Goal: Task Accomplishment & Management: Complete application form

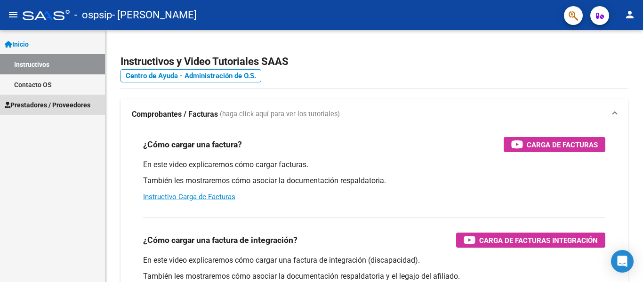
click at [42, 107] on span "Prestadores / Proveedores" at bounding box center [48, 105] width 86 height 10
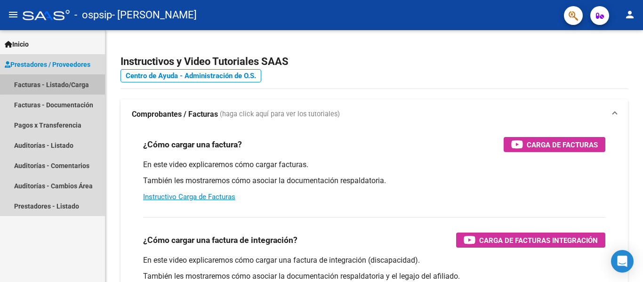
click at [54, 80] on link "Facturas - Listado/Carga" at bounding box center [52, 84] width 105 height 20
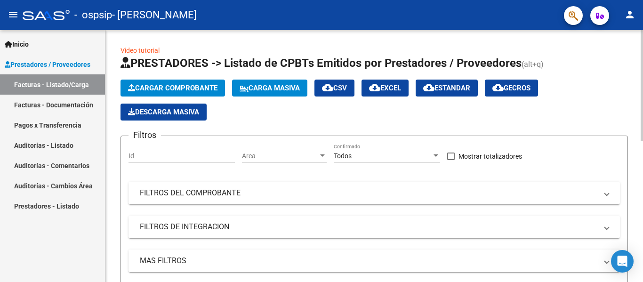
click at [133, 84] on span "Cargar Comprobante" at bounding box center [172, 88] width 89 height 8
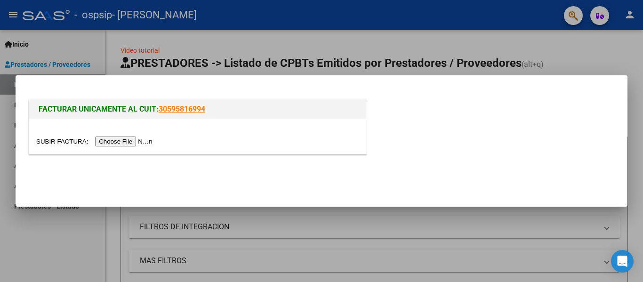
click at [109, 140] on input "file" at bounding box center [95, 141] width 119 height 10
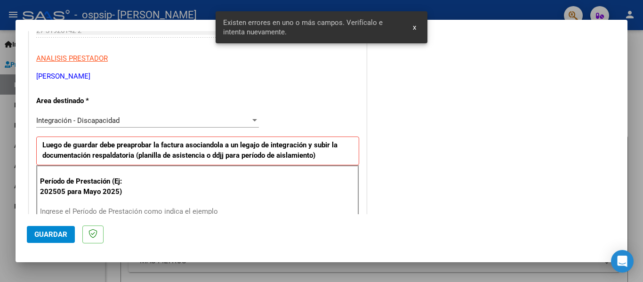
scroll to position [218, 0]
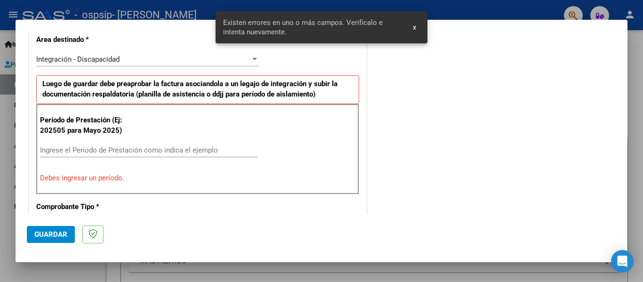
click at [80, 203] on p "Comprobante Tipo *" at bounding box center [84, 206] width 97 height 11
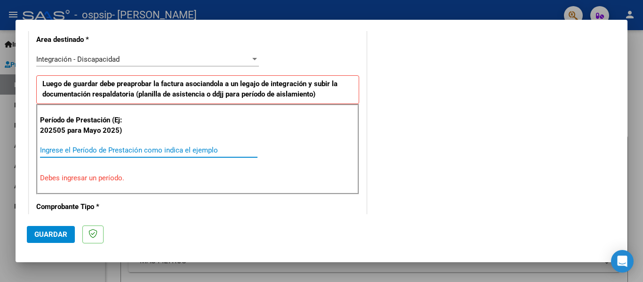
click at [78, 146] on input "Ingrese el Período de Prestación como indica el ejemplo" at bounding box center [148, 150] width 217 height 8
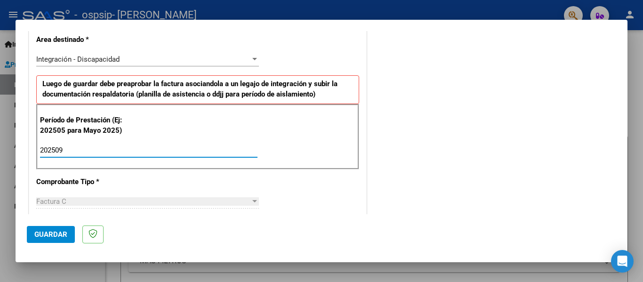
type input "202509"
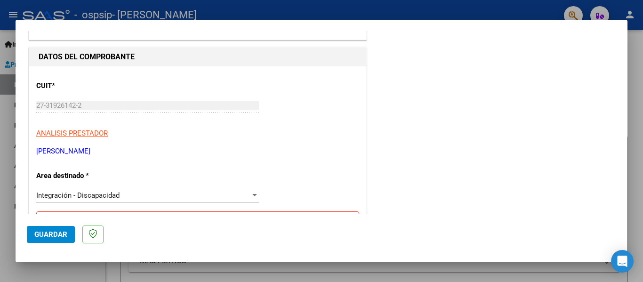
scroll to position [0, 0]
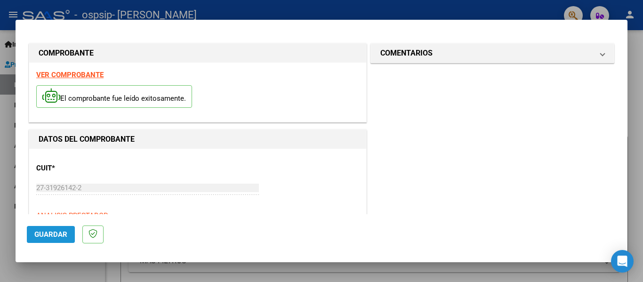
click at [36, 231] on span "Guardar" at bounding box center [50, 234] width 33 height 8
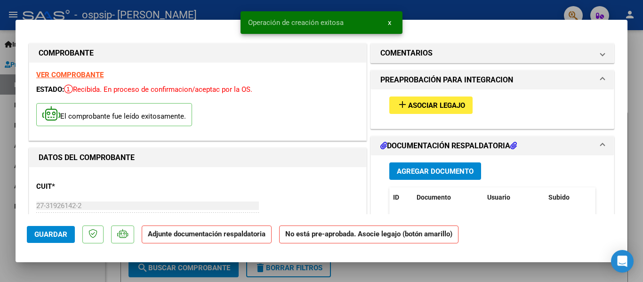
click at [424, 96] on div "add Asociar Legajo" at bounding box center [492, 105] width 220 height 32
click at [424, 101] on span "add Asociar Legajo" at bounding box center [431, 105] width 68 height 8
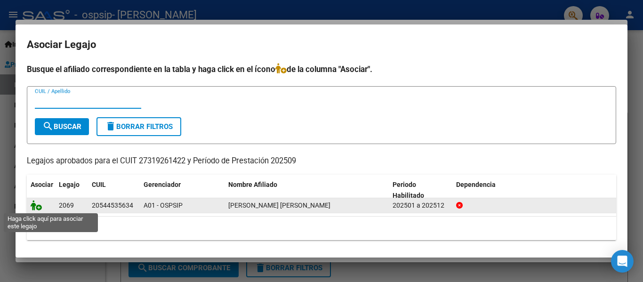
click at [40, 208] on icon at bounding box center [36, 205] width 11 height 10
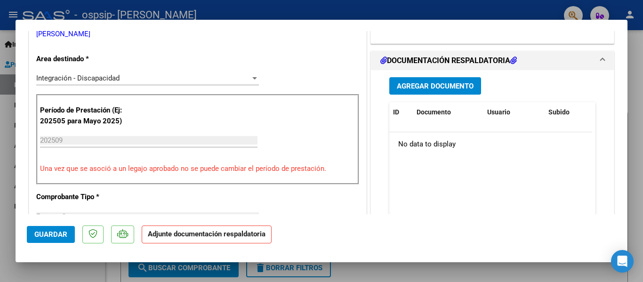
scroll to position [220, 0]
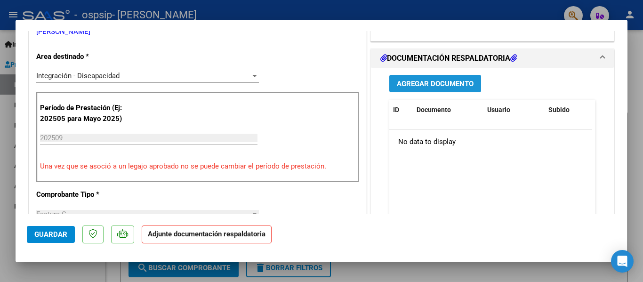
click at [460, 83] on span "Agregar Documento" at bounding box center [435, 84] width 77 height 8
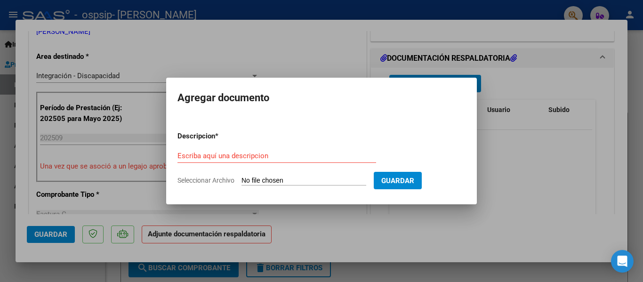
click at [205, 183] on span "Seleccionar Archivo" at bounding box center [205, 180] width 57 height 8
click at [241, 183] on input "Seleccionar Archivo" at bounding box center [303, 180] width 125 height 9
type input "C:\fakepath\[PERSON_NAME] sep.pdf"
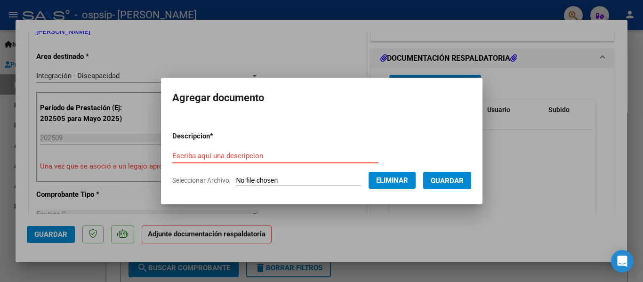
click at [208, 145] on form "Descripcion * Escriba aquí una descripcion Seleccionar Archivo Eliminar Guardar" at bounding box center [321, 158] width 299 height 69
type input "planilla [PERSON_NAME]"
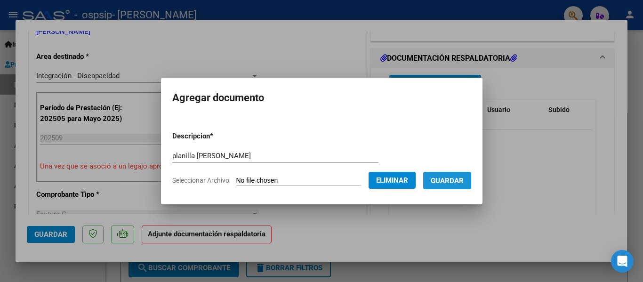
click at [450, 176] on span "Guardar" at bounding box center [447, 180] width 33 height 8
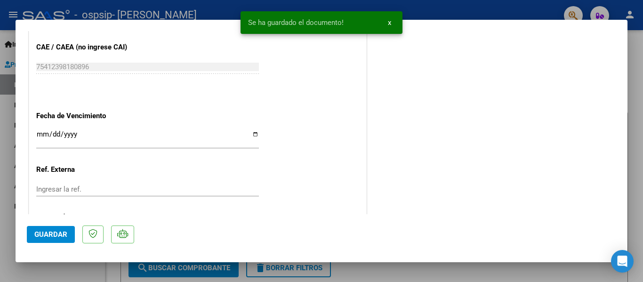
scroll to position [659, 0]
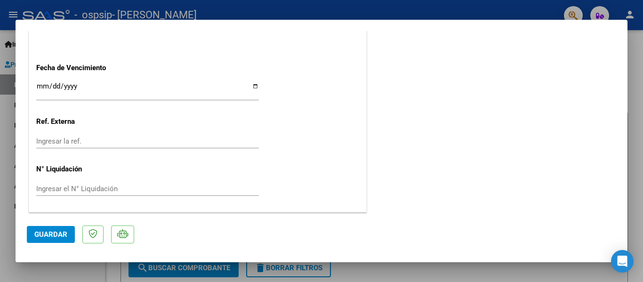
click at [40, 237] on span "Guardar" at bounding box center [50, 234] width 33 height 8
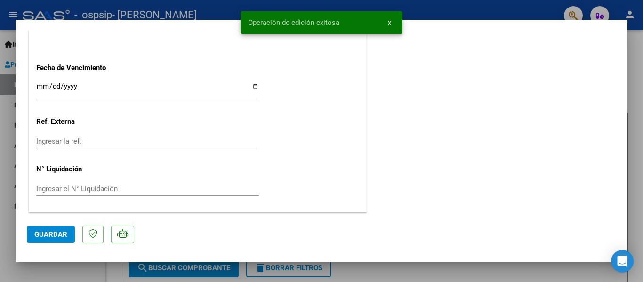
click at [485, 10] on div at bounding box center [321, 141] width 643 height 282
type input "$ 0,00"
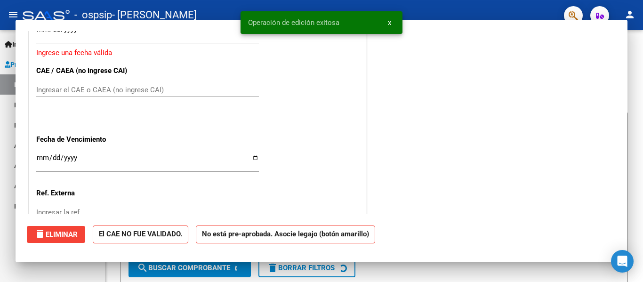
scroll to position [731, 0]
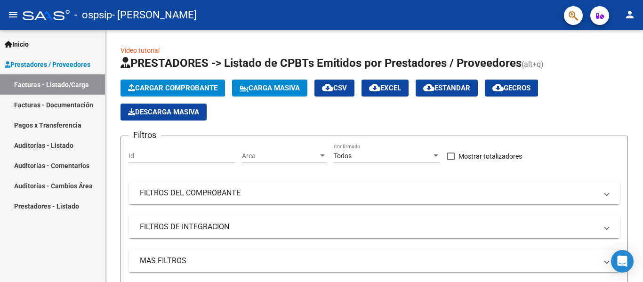
click at [54, 104] on link "Facturas - Documentación" at bounding box center [52, 105] width 105 height 20
